Goal: Obtain resource: Obtain resource

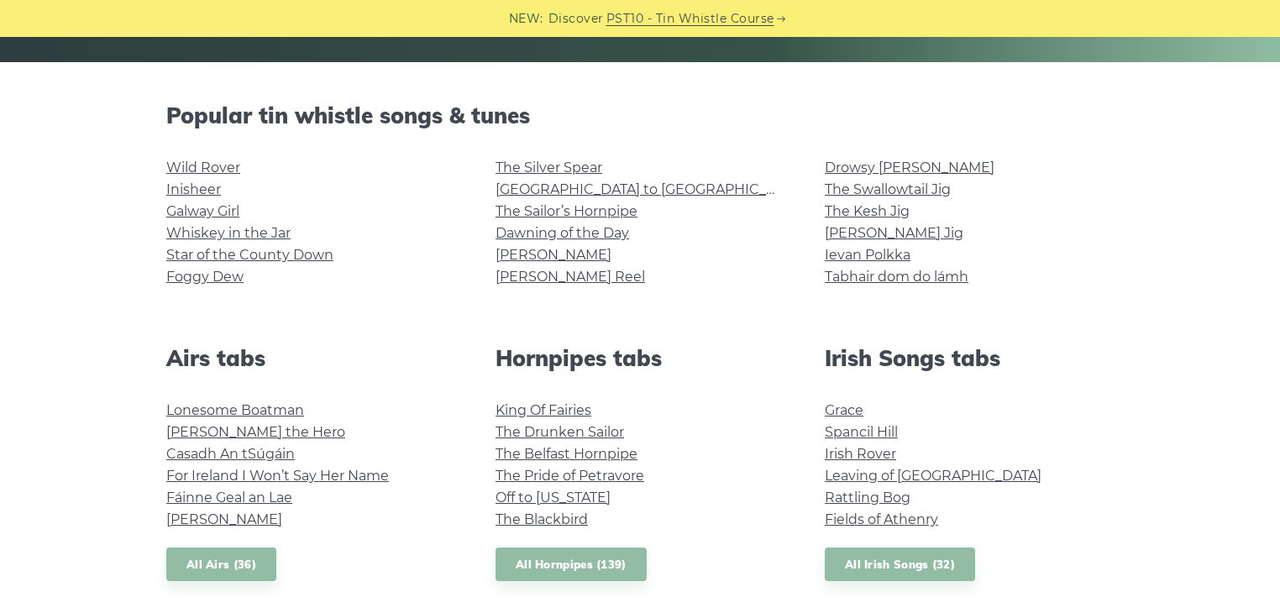
scroll to position [383, 0]
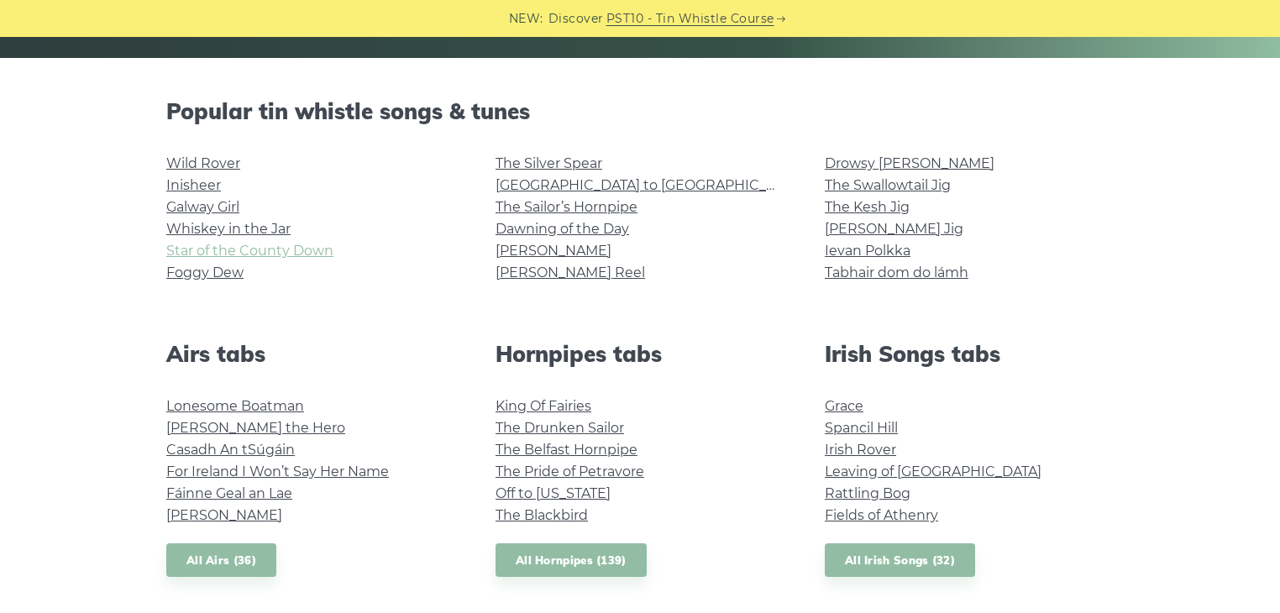
click at [275, 249] on link "Star of the County Down" at bounding box center [249, 251] width 167 height 16
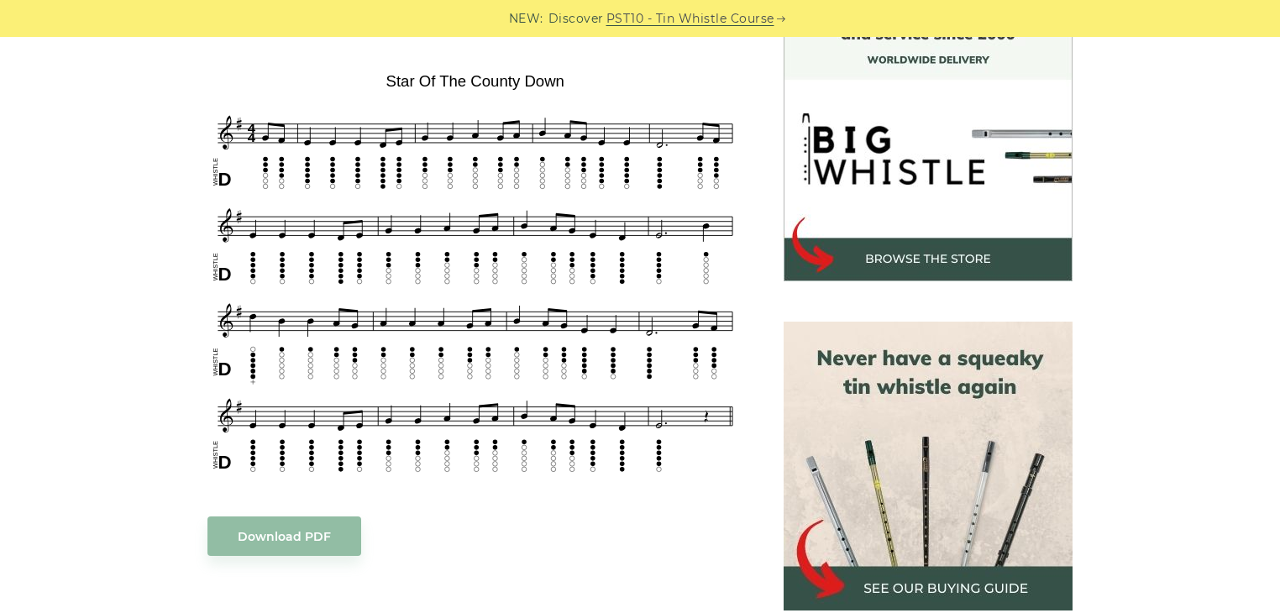
scroll to position [480, 0]
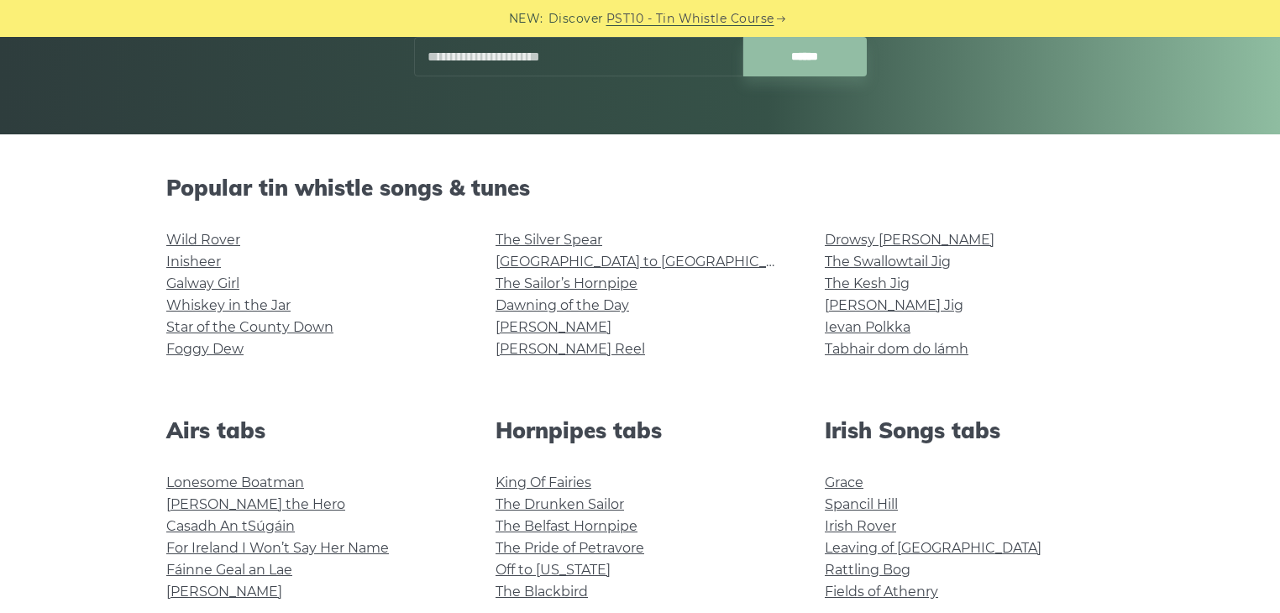
scroll to position [303, 0]
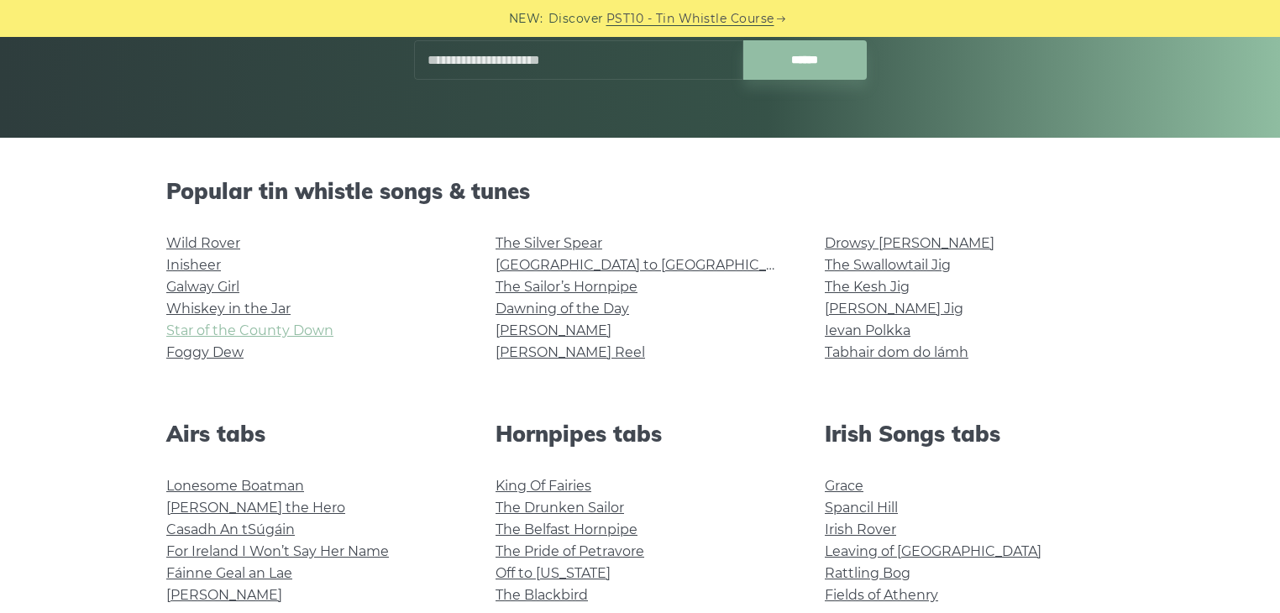
click at [230, 336] on link "Star of the County Down" at bounding box center [249, 331] width 167 height 16
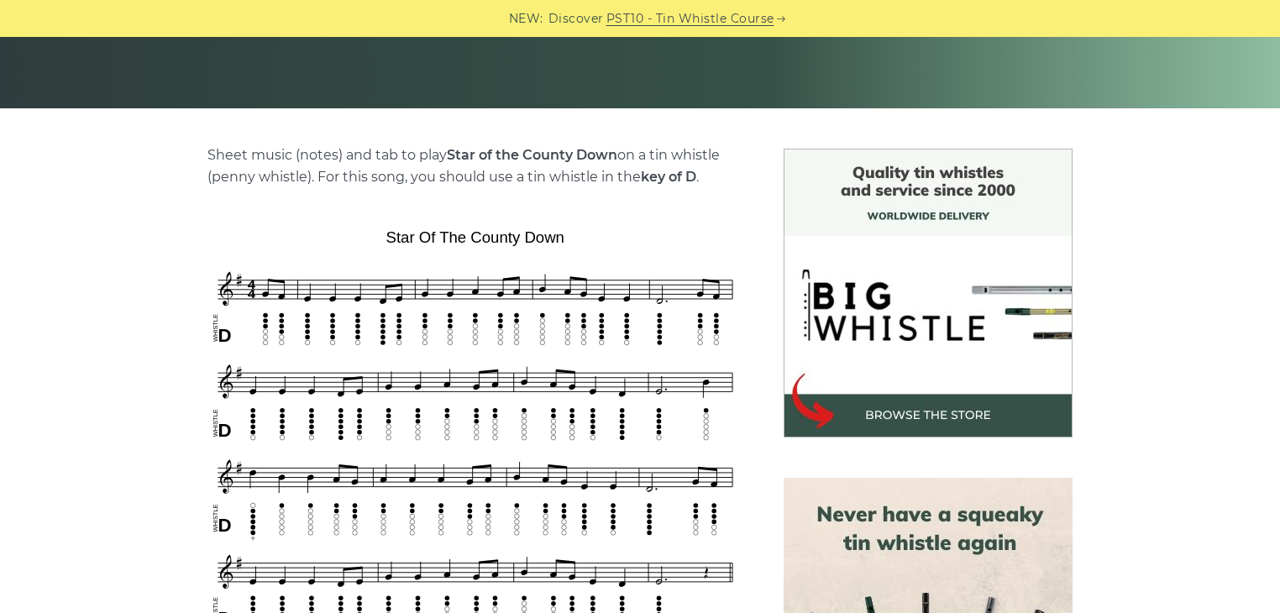
scroll to position [338, 0]
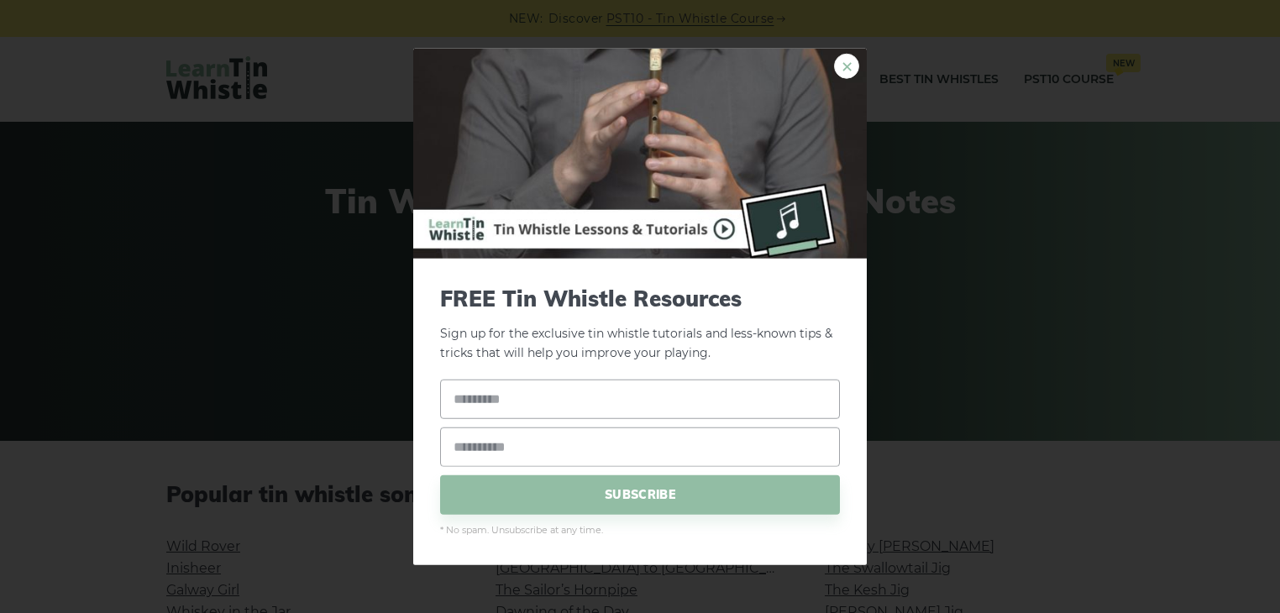
click at [844, 62] on link "×" at bounding box center [846, 66] width 25 height 25
